Goal: Task Accomplishment & Management: Manage account settings

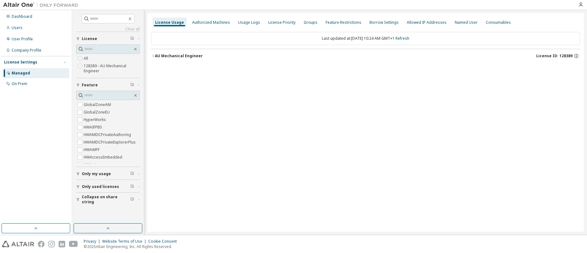
click at [151, 56] on icon "button" at bounding box center [153, 56] width 4 height 4
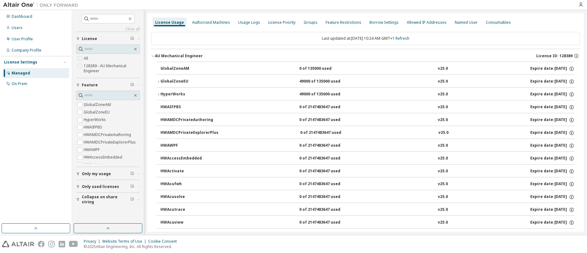
click at [159, 82] on icon "button" at bounding box center [159, 82] width 4 height 4
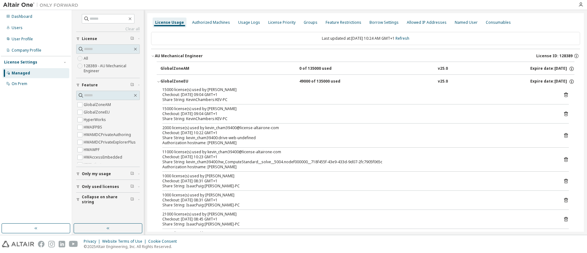
click at [97, 199] on span "Collapse on share string" at bounding box center [106, 200] width 49 height 10
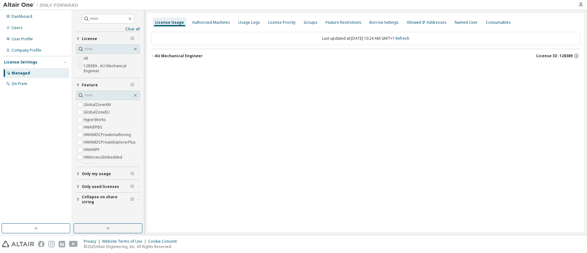
click at [153, 55] on icon "button" at bounding box center [153, 56] width 4 height 4
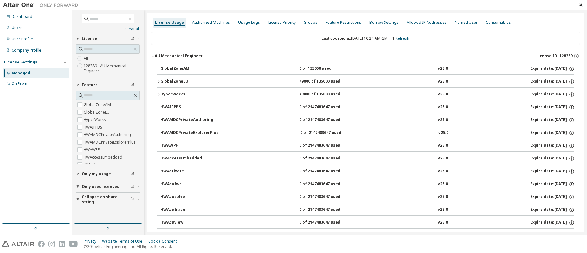
click at [159, 81] on icon "button" at bounding box center [159, 82] width 4 height 4
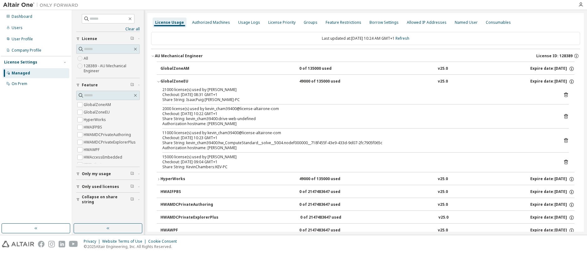
click at [158, 179] on icon "button" at bounding box center [158, 179] width 1 height 2
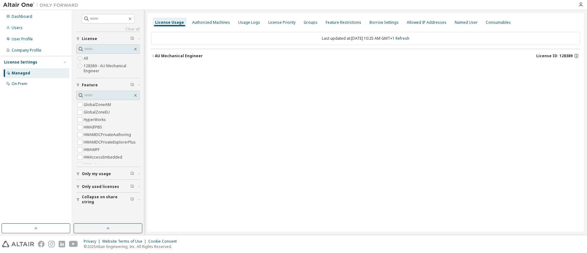
click at [153, 56] on icon "button" at bounding box center [153, 56] width 4 height 4
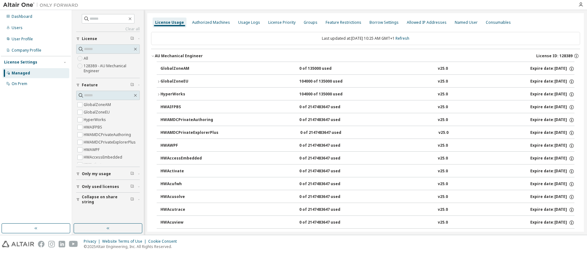
click at [159, 82] on icon "button" at bounding box center [159, 82] width 4 height 4
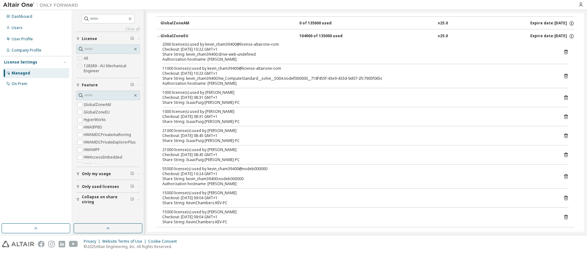
scroll to position [31, 0]
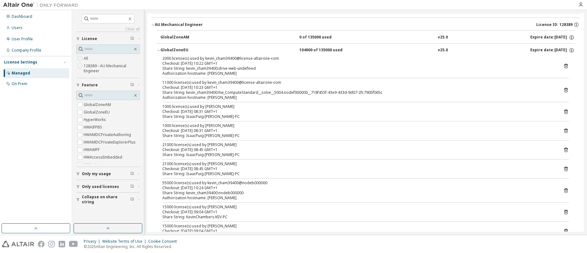
click at [139, 200] on icon "button" at bounding box center [139, 200] width 4 height 2
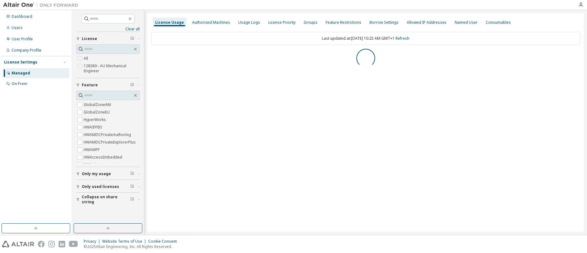
scroll to position [0, 0]
click at [153, 55] on icon "button" at bounding box center [153, 56] width 4 height 4
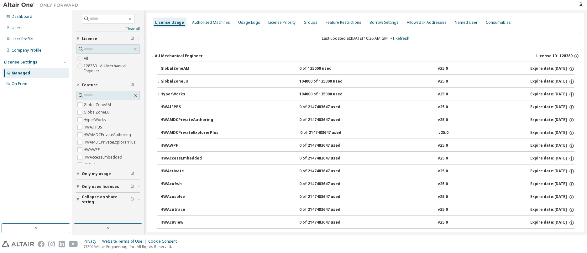
click at [159, 81] on icon "button" at bounding box center [159, 82] width 4 height 4
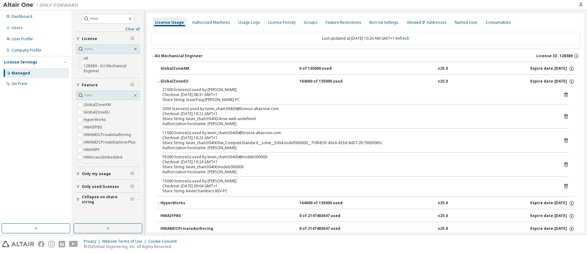
scroll to position [63, 0]
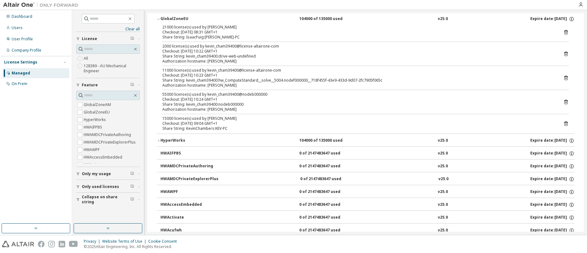
click at [159, 140] on icon "button" at bounding box center [159, 141] width 4 height 4
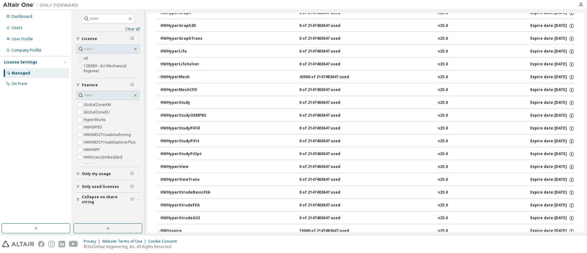
scroll to position [1410, 0]
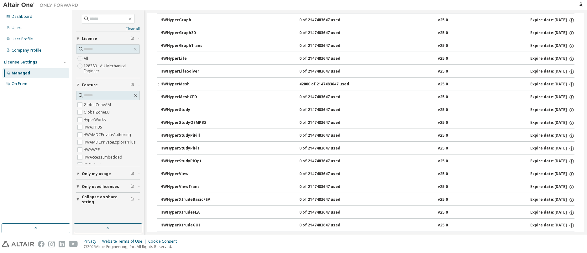
click at [159, 84] on icon "button" at bounding box center [159, 85] width 4 height 4
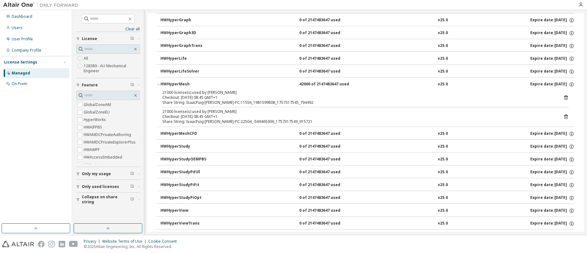
click at [158, 84] on icon "button" at bounding box center [158, 84] width 2 height 1
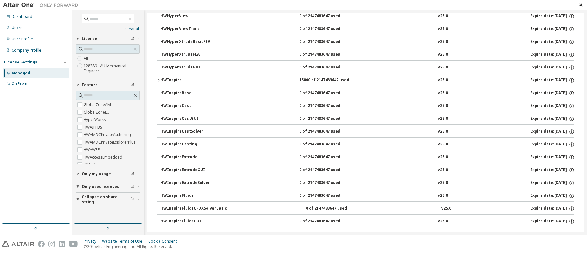
scroll to position [1566, 0]
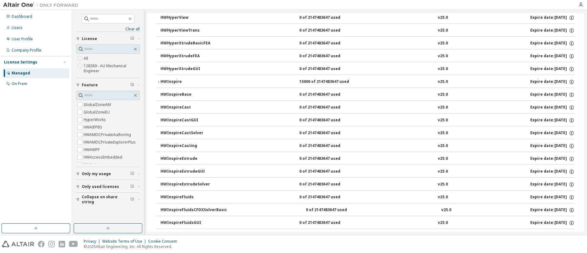
click at [159, 81] on icon "button" at bounding box center [159, 82] width 4 height 4
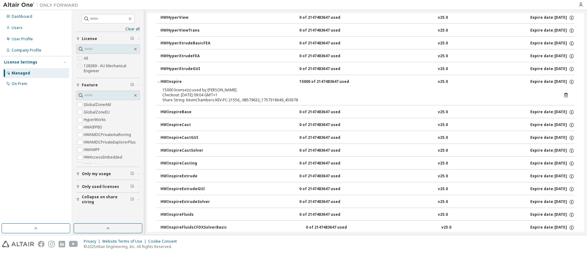
click at [564, 94] on icon at bounding box center [566, 95] width 4 height 5
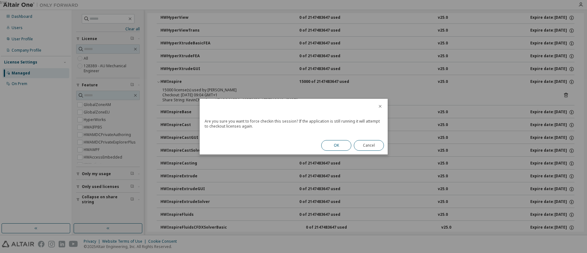
click at [340, 146] on button "OK" at bounding box center [336, 145] width 30 height 11
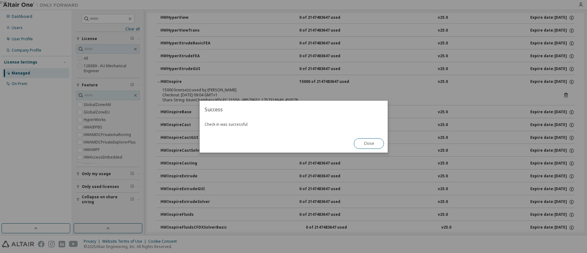
click at [364, 143] on button "Close" at bounding box center [369, 143] width 30 height 11
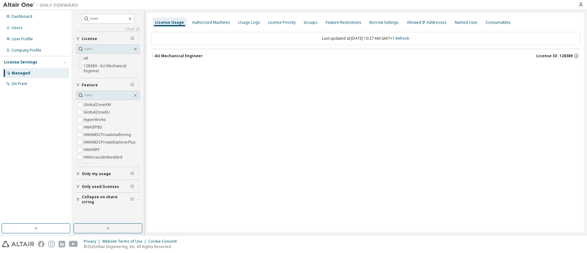
click at [139, 200] on icon "button" at bounding box center [139, 200] width 4 height 2
click at [153, 54] on icon "button" at bounding box center [153, 56] width 4 height 4
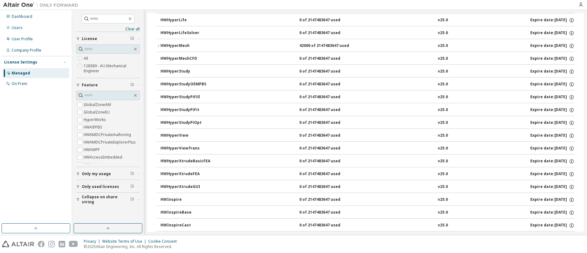
scroll to position [1316, 0]
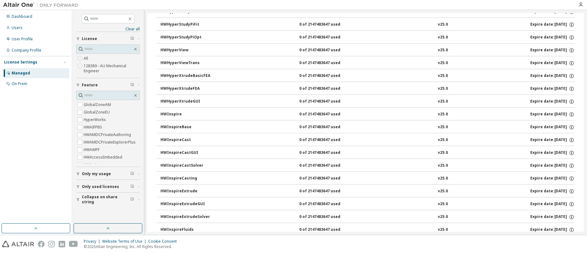
click at [78, 186] on icon "button" at bounding box center [78, 187] width 3 height 3
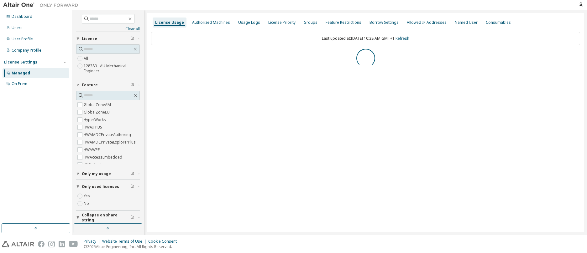
scroll to position [0, 0]
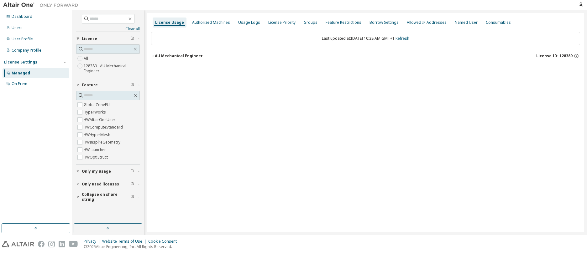
click at [153, 56] on icon "button" at bounding box center [152, 56] width 1 height 2
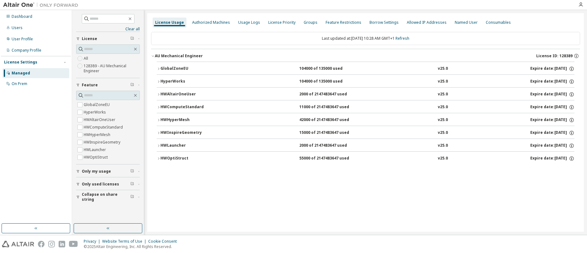
click at [78, 197] on icon "button" at bounding box center [78, 197] width 3 height 3
click at [158, 119] on icon "button" at bounding box center [159, 120] width 4 height 4
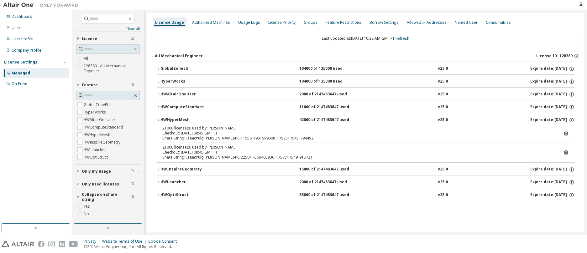
click at [159, 106] on icon "button" at bounding box center [159, 108] width 4 height 4
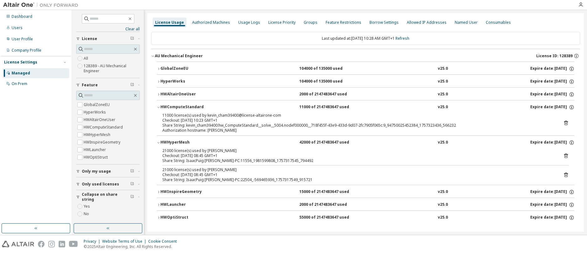
click at [159, 94] on icon "button" at bounding box center [159, 95] width 4 height 4
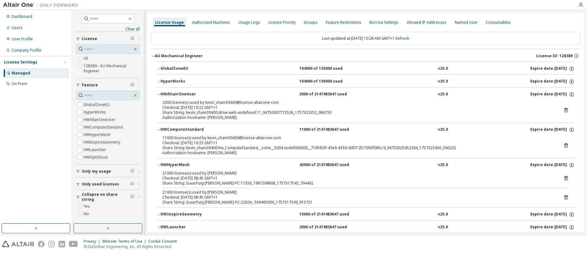
click at [160, 81] on icon "button" at bounding box center [159, 82] width 4 height 4
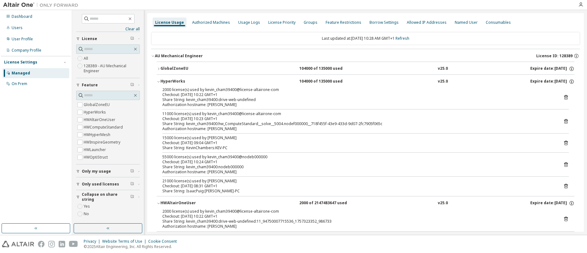
click at [160, 81] on icon "button" at bounding box center [159, 82] width 4 height 4
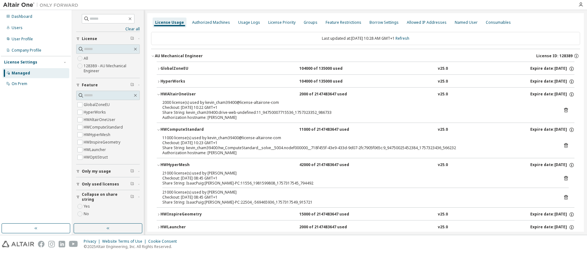
scroll to position [25, 0]
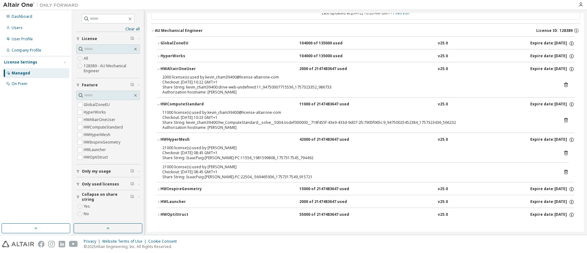
click at [159, 189] on icon "button" at bounding box center [159, 190] width 4 height 4
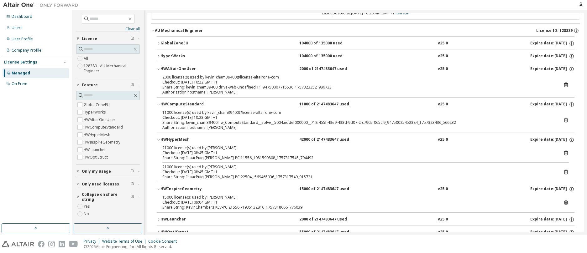
click at [205, 198] on div "15000 license(s) used by [PERSON_NAME]" at bounding box center [357, 197] width 391 height 5
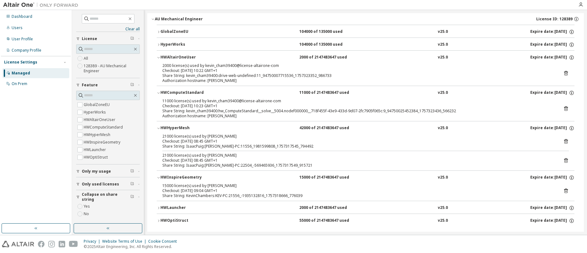
scroll to position [43, 0]
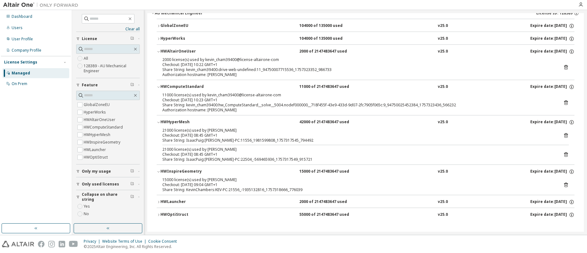
click at [563, 185] on icon at bounding box center [566, 185] width 6 height 6
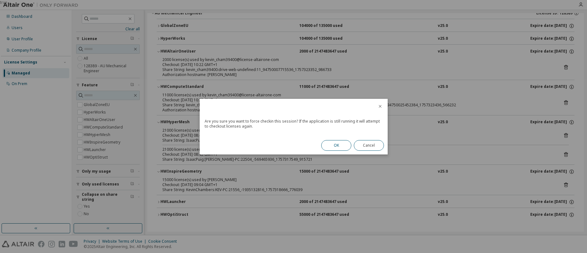
click at [343, 144] on button "OK" at bounding box center [336, 145] width 30 height 11
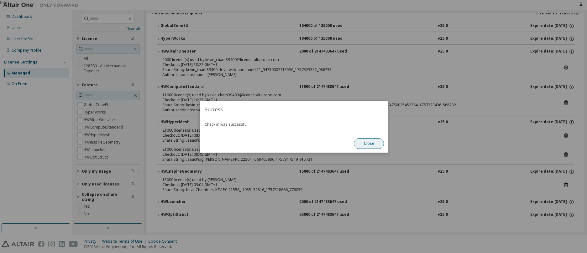
click at [363, 144] on button "Close" at bounding box center [369, 143] width 30 height 11
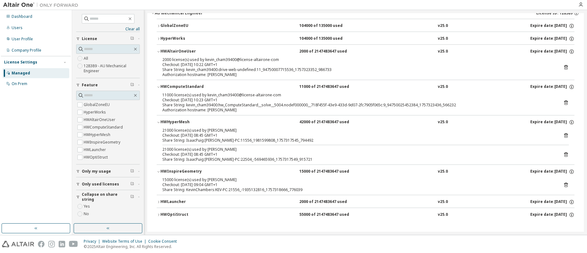
click at [256, 184] on div "Checkout: 2025-09-08 09:04 GMT+1" at bounding box center [357, 185] width 391 height 5
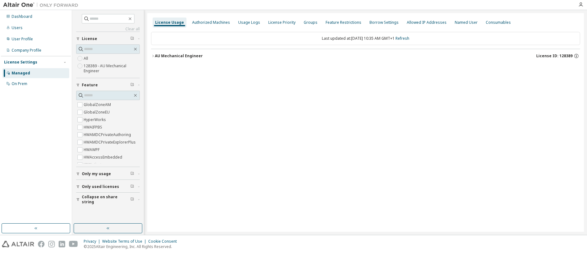
click at [117, 200] on span "Collapse on share string" at bounding box center [106, 200] width 49 height 10
click at [94, 186] on span "Only used licenses" at bounding box center [100, 187] width 37 height 5
click at [153, 56] on icon "button" at bounding box center [153, 56] width 4 height 4
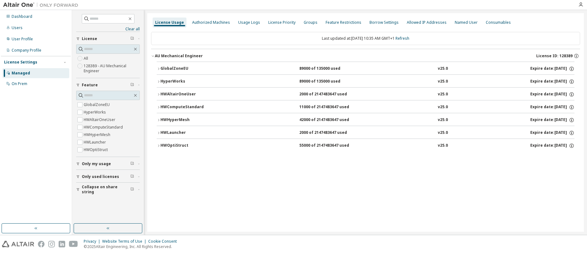
click at [159, 81] on icon "button" at bounding box center [159, 82] width 4 height 4
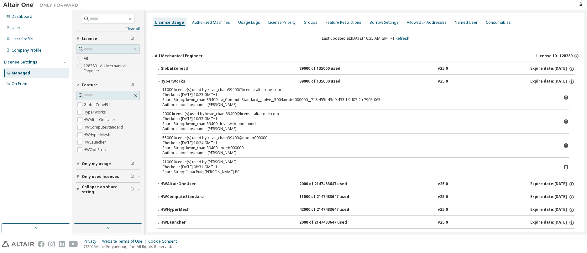
click at [160, 210] on icon "button" at bounding box center [159, 210] width 4 height 4
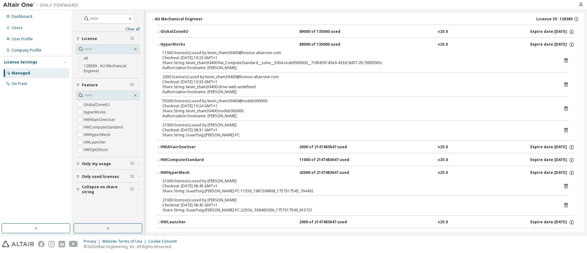
scroll to position [26, 0]
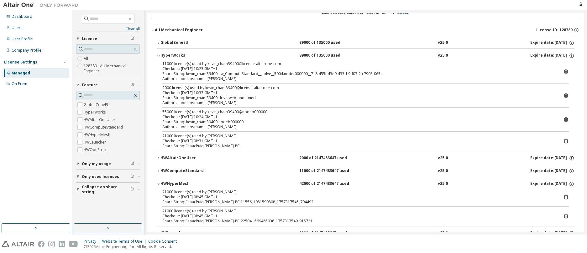
click at [78, 176] on icon "button" at bounding box center [78, 177] width 4 height 4
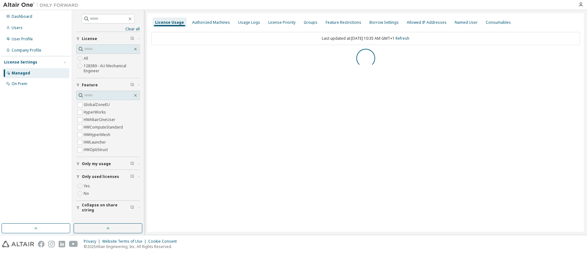
click at [78, 177] on icon "button" at bounding box center [78, 177] width 4 height 4
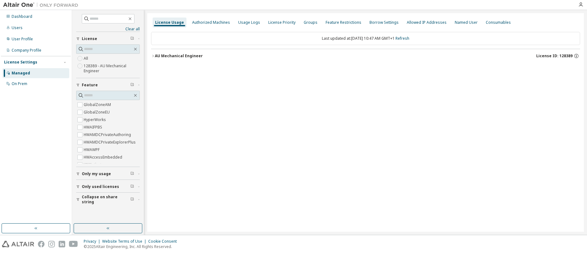
click at [78, 174] on icon "button" at bounding box center [78, 174] width 3 height 3
click at [78, 185] on icon "button" at bounding box center [78, 187] width 4 height 4
click at [154, 56] on icon "button" at bounding box center [153, 56] width 4 height 4
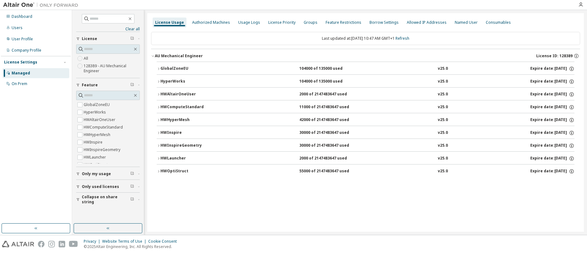
click at [158, 132] on icon "button" at bounding box center [158, 133] width 1 height 2
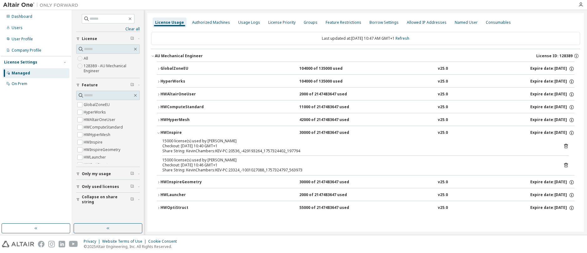
click at [78, 199] on icon "button" at bounding box center [78, 200] width 3 height 3
click at [158, 67] on icon "button" at bounding box center [159, 69] width 4 height 4
